Goal: Information Seeking & Learning: Learn about a topic

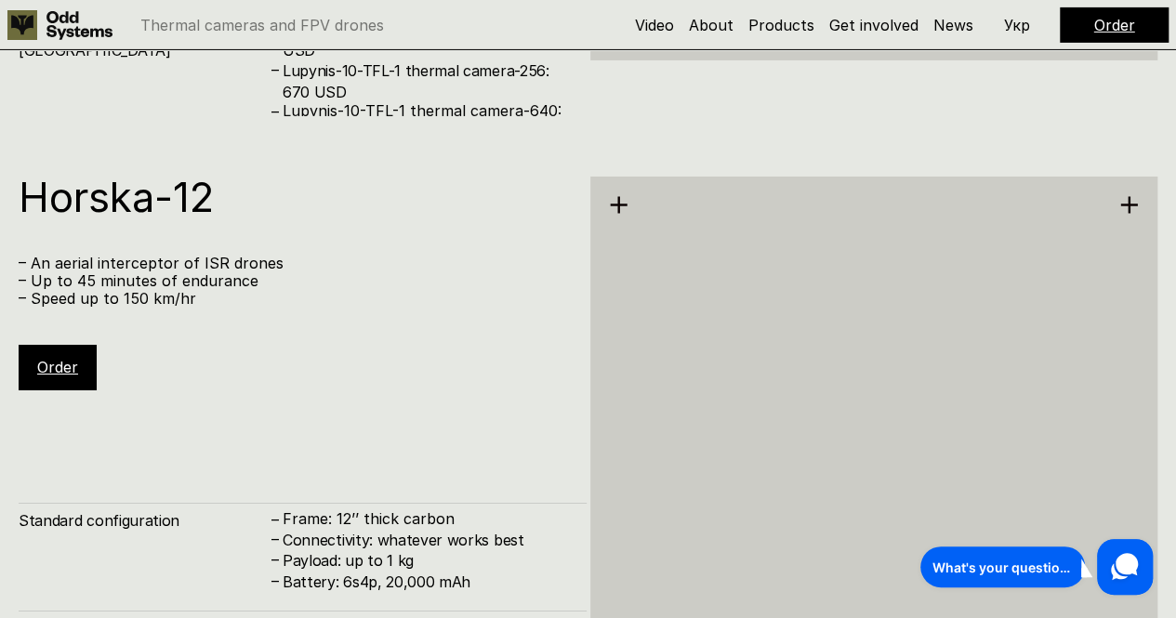
scroll to position [6715, 0]
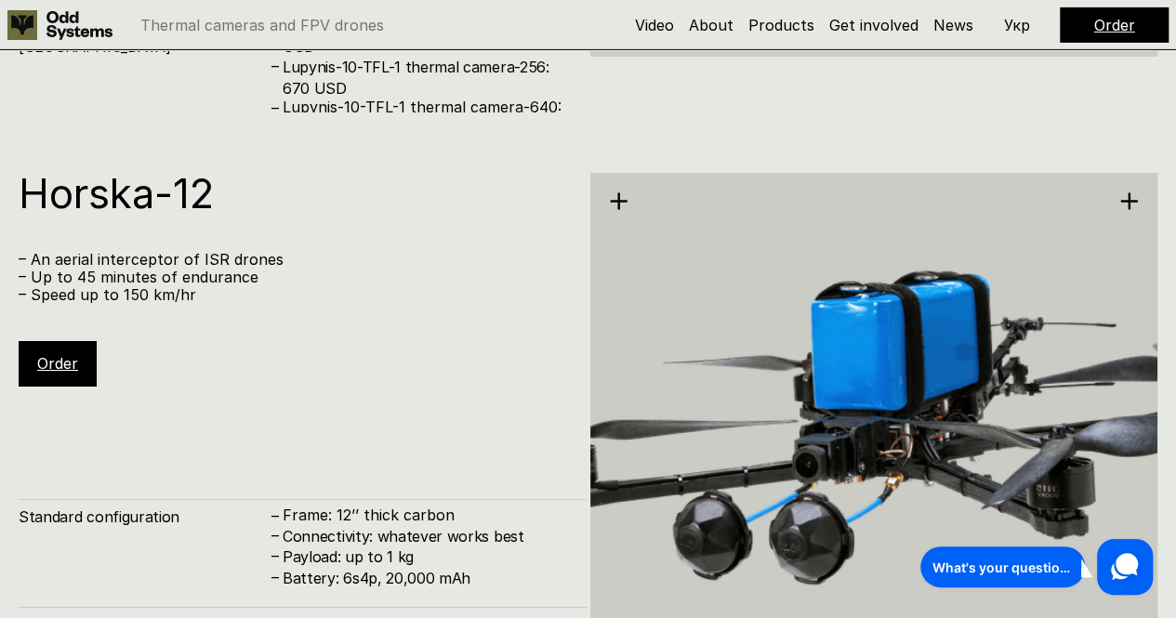
click at [192, 262] on p "– An aerial interceptor of ISR drones" at bounding box center [294, 260] width 550 height 18
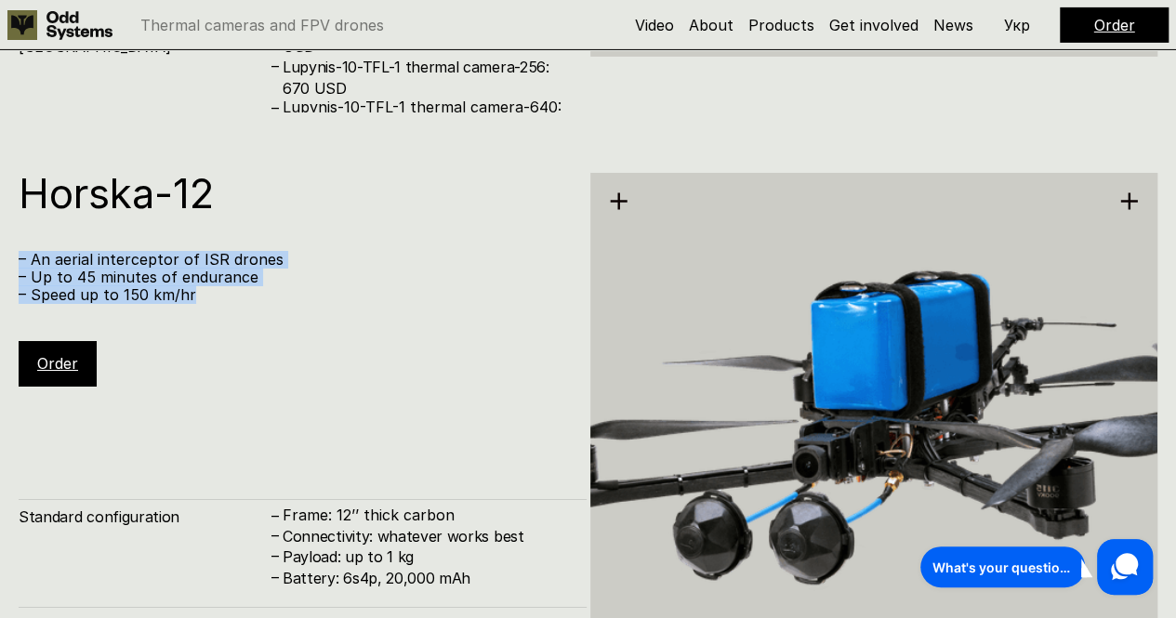
drag, startPoint x: 192, startPoint y: 262, endPoint x: 193, endPoint y: 304, distance: 41.9
click at [193, 304] on div "– An aerial interceptor of ISR drones – Up to 45 minutes of endurance – Speed u…" at bounding box center [294, 278] width 550 height 54
click at [193, 304] on p "– Speed up to 150 km/hr" at bounding box center [294, 295] width 550 height 18
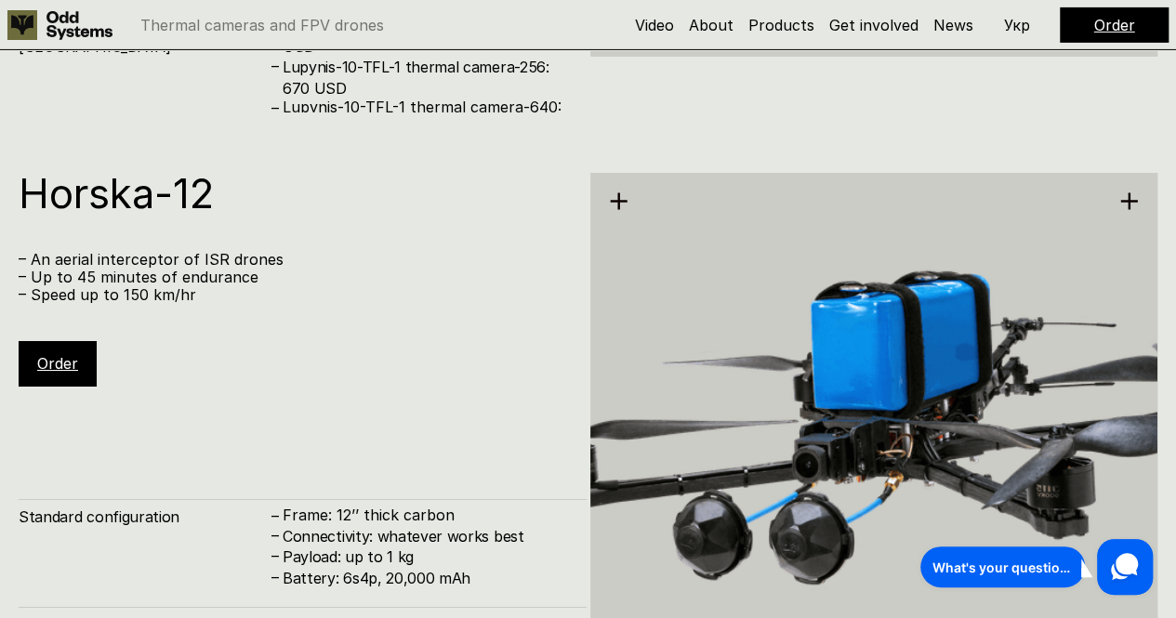
click at [193, 304] on p "– Speed up to 150 km/hr" at bounding box center [294, 295] width 550 height 18
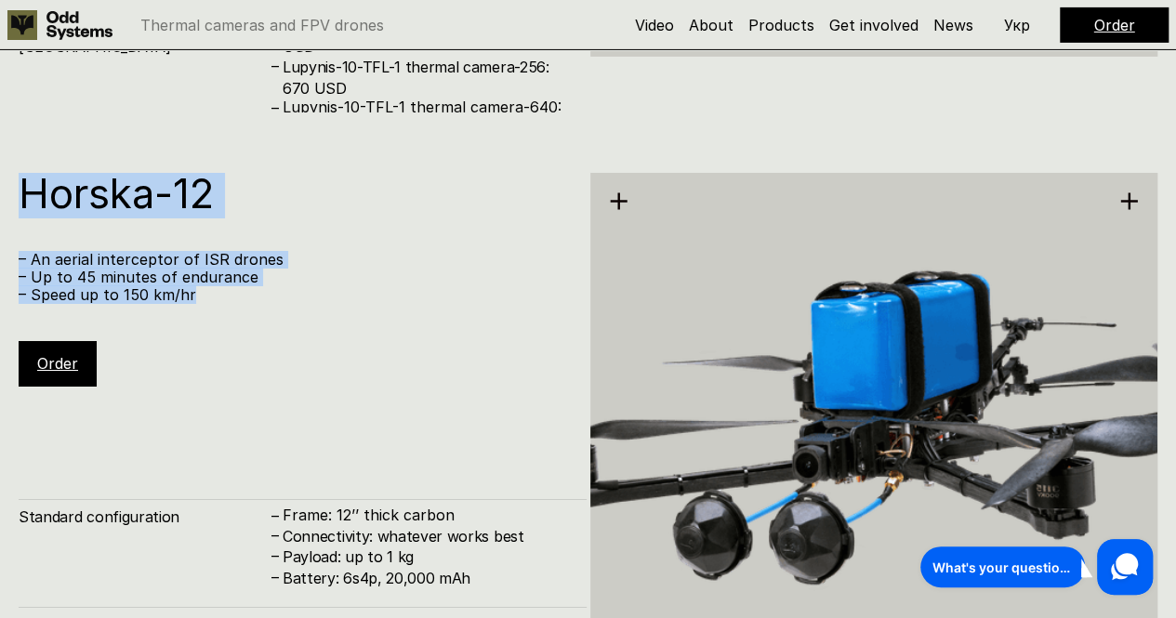
drag, startPoint x: 193, startPoint y: 304, endPoint x: 196, endPoint y: 200, distance: 104.2
click at [196, 200] on div "Horska-12 – An aerial interceptor of ISR drones – Up to 45 minutes of endurance…" at bounding box center [303, 280] width 568 height 214
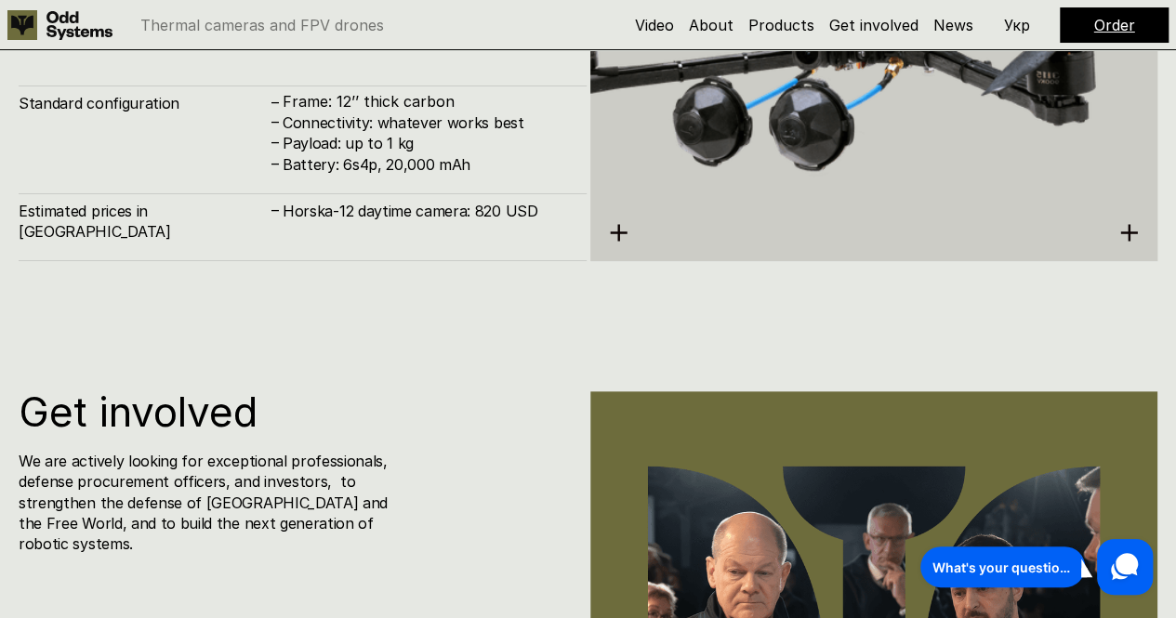
scroll to position [7133, 0]
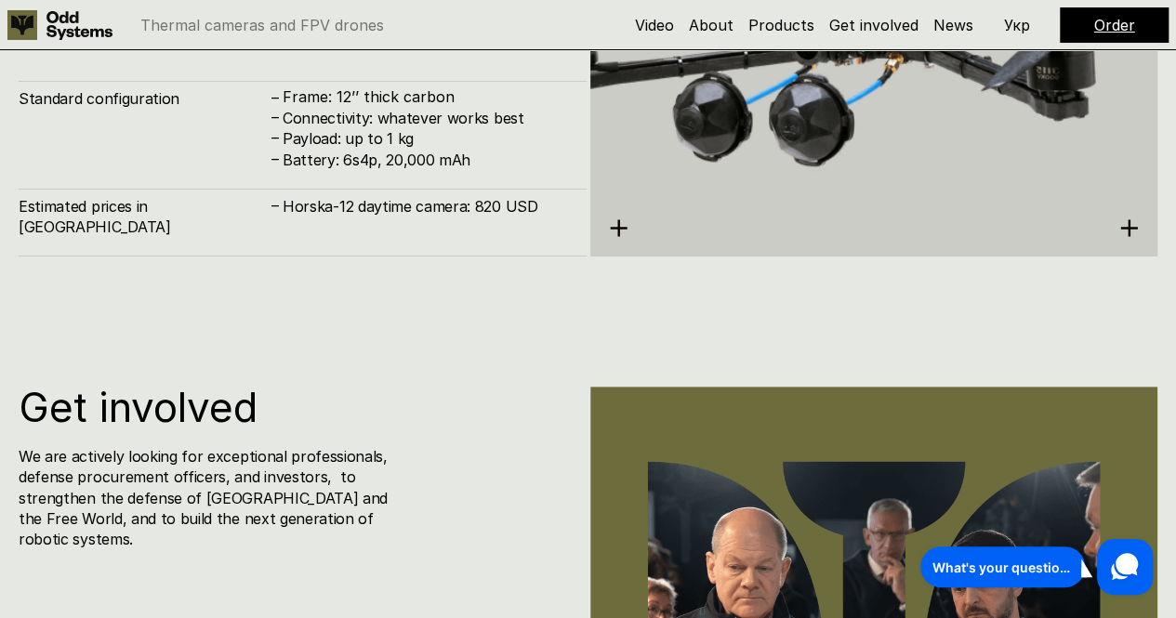
click at [312, 217] on h4 "Horska-12 daytime camera: 820 USD" at bounding box center [425, 206] width 285 height 20
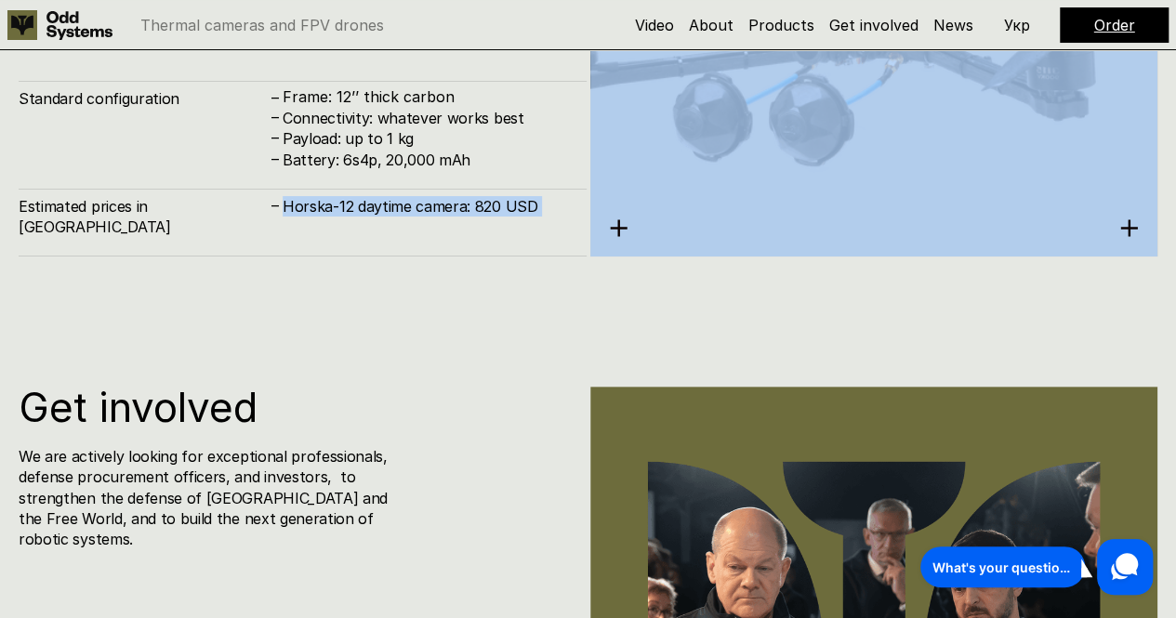
click at [312, 217] on h4 "Horska-12 daytime camera: 820 USD" at bounding box center [425, 206] width 285 height 20
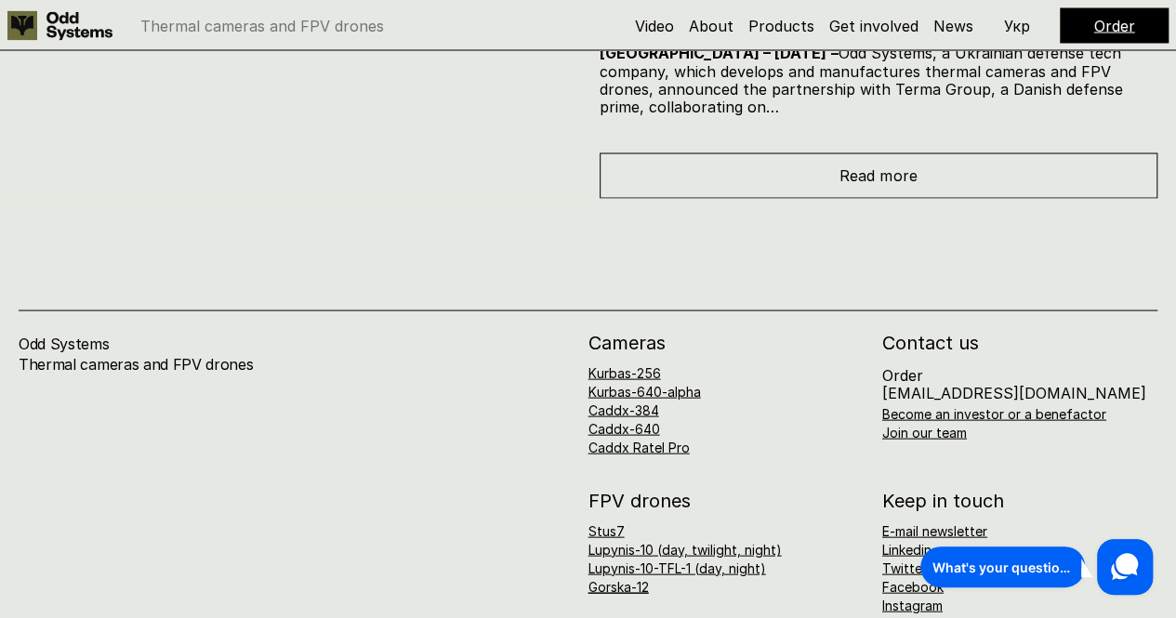
scroll to position [8934, 0]
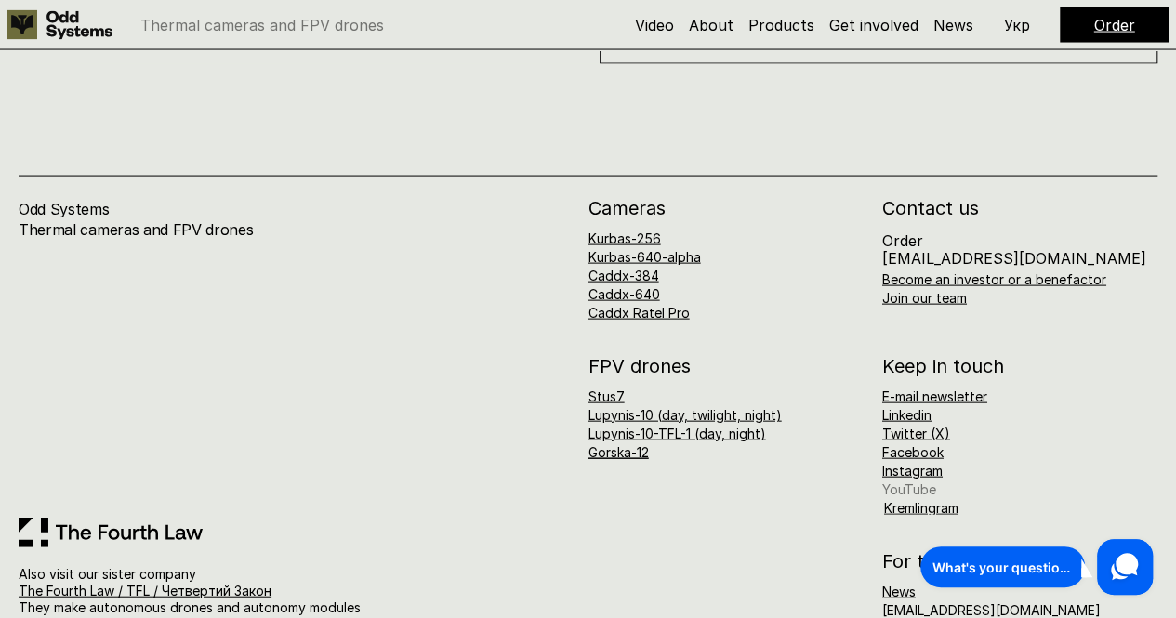
click at [899, 482] on link "YouTube" at bounding box center [909, 490] width 54 height 16
